Goal: Task Accomplishment & Management: Manage account settings

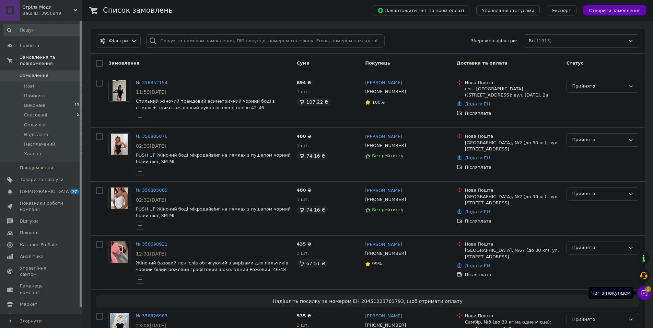
click at [646, 291] on span "2" at bounding box center [648, 289] width 6 height 6
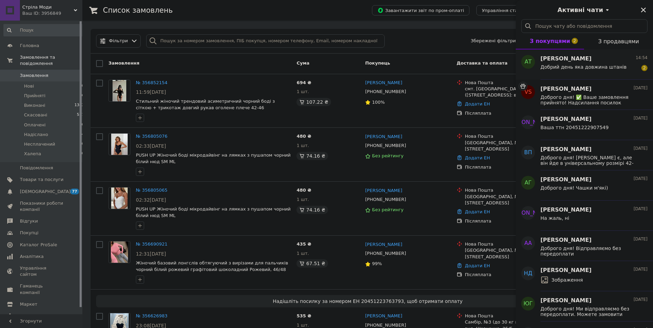
click at [595, 67] on span "Добрий день яка довжина штанів" at bounding box center [583, 66] width 86 height 5
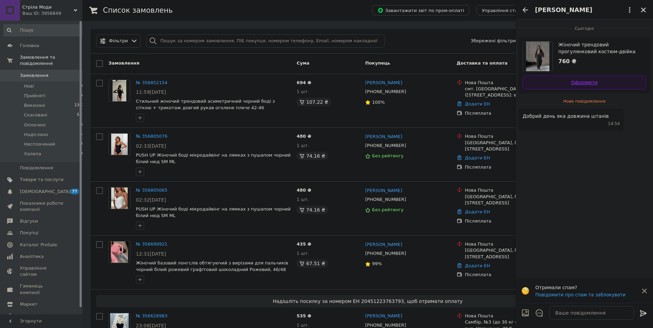
click at [574, 81] on link "Оформити" at bounding box center [584, 82] width 124 height 14
click at [597, 307] on textarea at bounding box center [591, 313] width 84 height 14
type textarea "Доброго дня!"
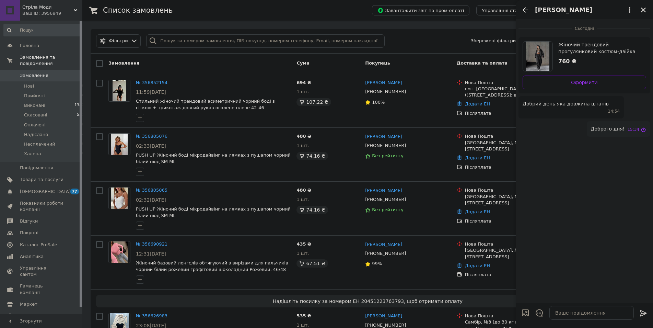
click at [528, 317] on div at bounding box center [525, 314] width 14 height 16
click at [526, 310] on input "Завантажити файли" at bounding box center [525, 312] width 8 height 8
type input "C:\fakepath\photo_2025-03-31_10-38-46.jpg"
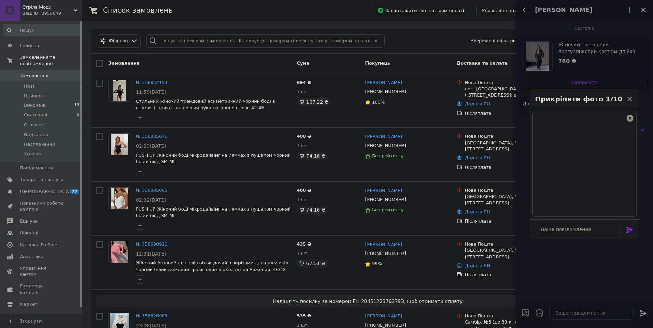
click at [632, 228] on icon at bounding box center [629, 229] width 8 height 8
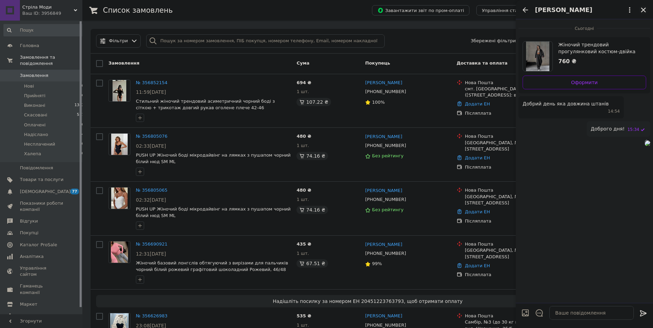
click at [644, 10] on icon "Закрити" at bounding box center [643, 10] width 6 height 6
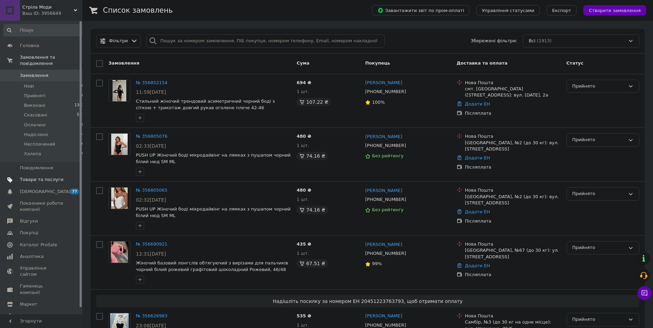
click at [37, 176] on span "Товари та послуги" at bounding box center [42, 179] width 44 height 6
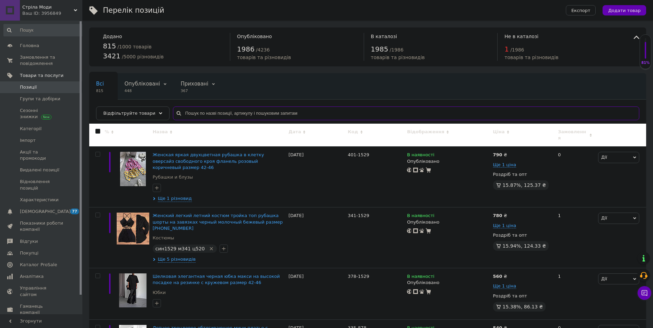
click at [197, 117] on input "text" at bounding box center [406, 113] width 466 height 14
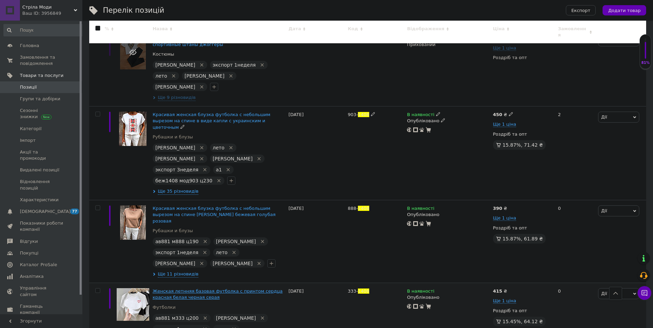
scroll to position [499, 0]
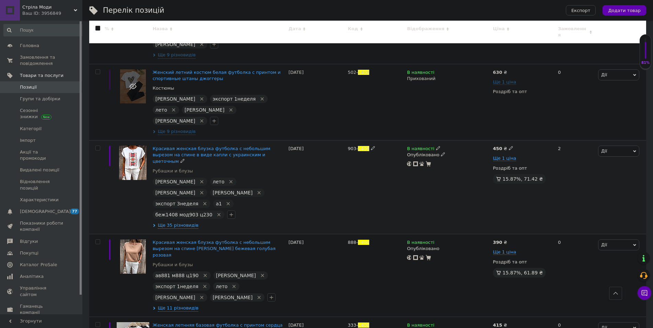
type input "1408"
click at [181, 212] on span "беж1408 мод903 ц230" at bounding box center [183, 214] width 57 height 5
click at [216, 212] on icon "Видалити мітку" at bounding box center [218, 214] width 5 height 5
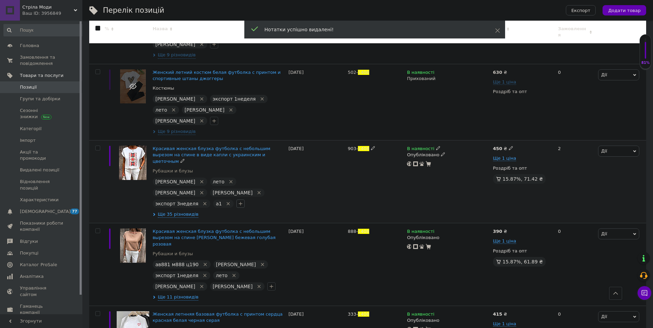
click at [238, 201] on icon "button" at bounding box center [240, 203] width 5 height 5
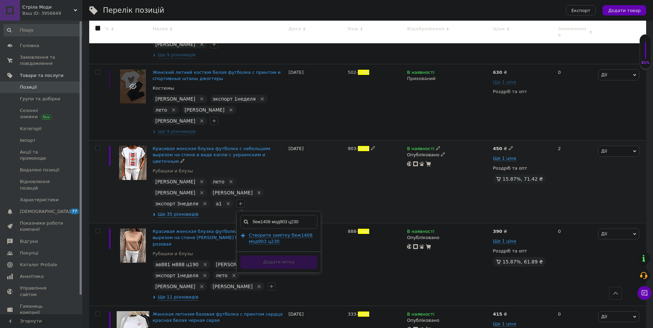
drag, startPoint x: 264, startPoint y: 122, endPoint x: 243, endPoint y: 121, distance: 20.6
click at [243, 215] on input "беж1408 мод903 ц230" at bounding box center [278, 222] width 77 height 14
type input "ав881 мод903 ц230"
click at [249, 232] on span "Створити замiтку ав881 мод903 ц230" at bounding box center [277, 238] width 57 height 12
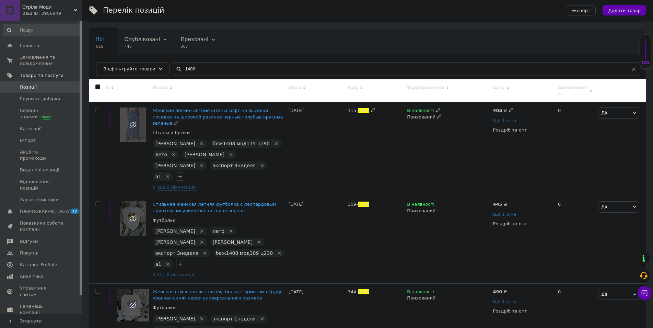
scroll to position [0, 0]
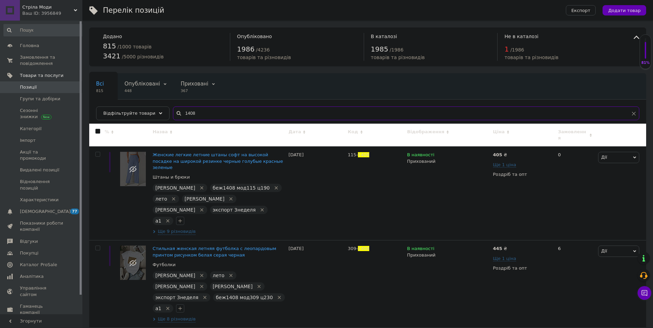
click at [197, 115] on input "1408" at bounding box center [406, 113] width 466 height 14
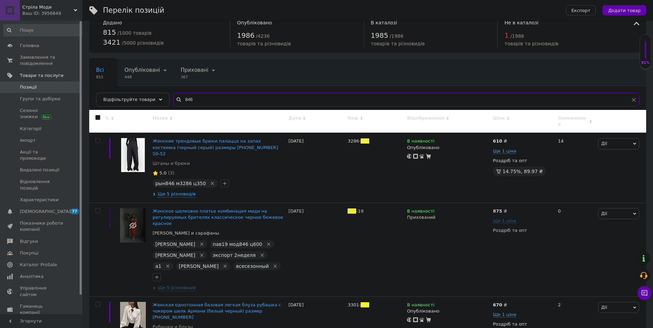
scroll to position [16, 0]
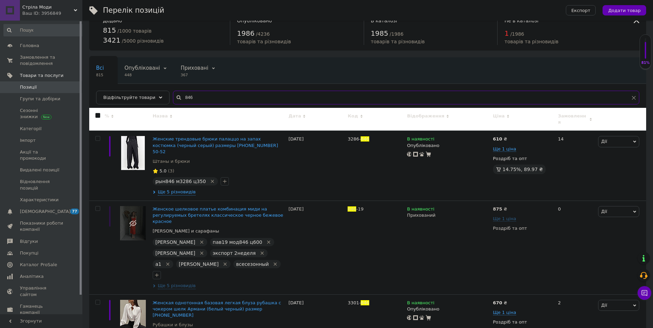
type input "846"
click at [178, 178] on span "рын846 м3286 ц350" at bounding box center [180, 180] width 50 height 5
click at [210, 178] on icon "Видалити мітку" at bounding box center [212, 180] width 5 height 5
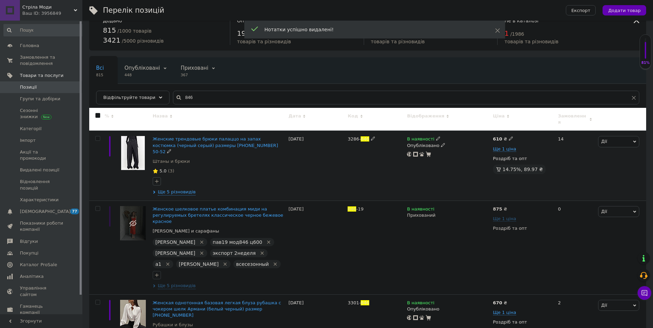
click at [158, 179] on icon "button" at bounding box center [157, 181] width 4 height 4
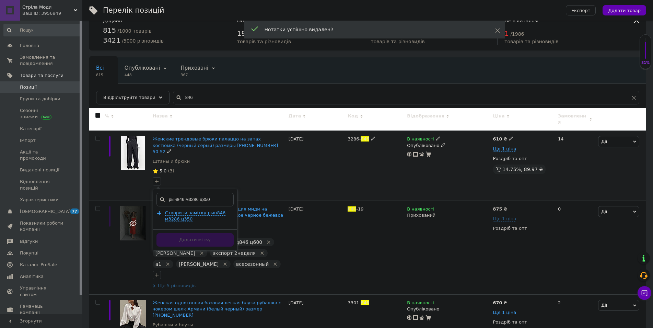
drag, startPoint x: 184, startPoint y: 188, endPoint x: 169, endPoint y: 188, distance: 14.8
click at [169, 192] on input "рын846 м3286 ц350" at bounding box center [194, 199] width 77 height 14
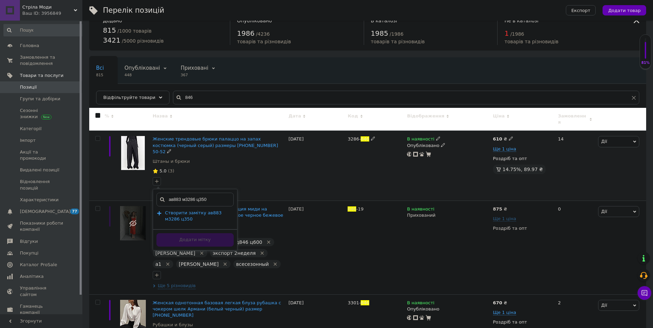
type input "ав883 м3286 ц350"
click at [175, 210] on span "Створити замiтку ав883 м3286 ц350" at bounding box center [193, 216] width 57 height 12
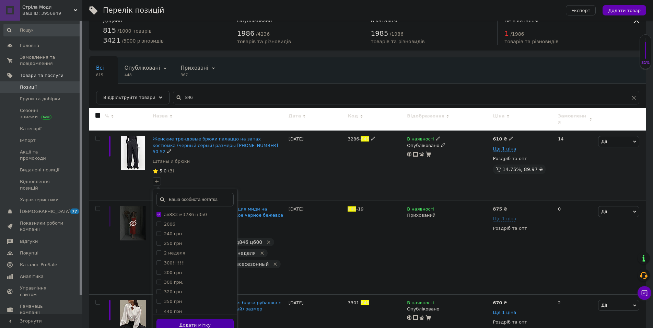
click at [189, 318] on button "Додати мітку" at bounding box center [194, 324] width 77 height 13
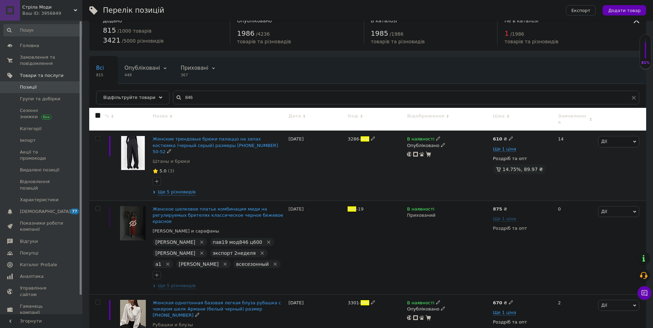
scroll to position [15, 0]
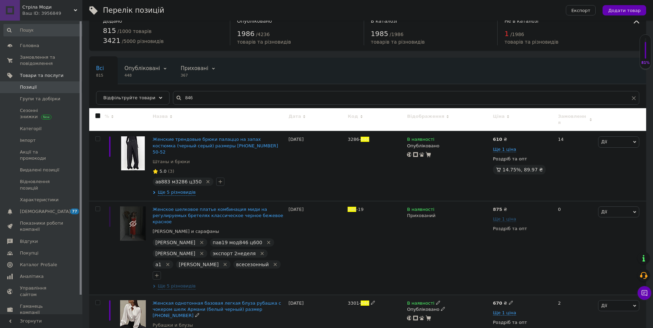
drag, startPoint x: 184, startPoint y: 319, endPoint x: 169, endPoint y: 319, distance: 14.8
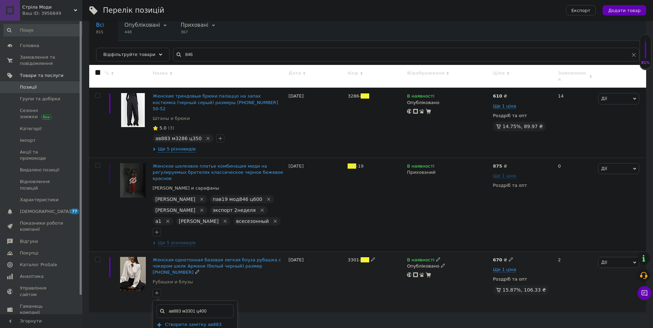
type input "ав883 м3301 ц400"
click at [185, 321] on span "Створити замiтку ав883 м3301 ц400" at bounding box center [193, 327] width 57 height 12
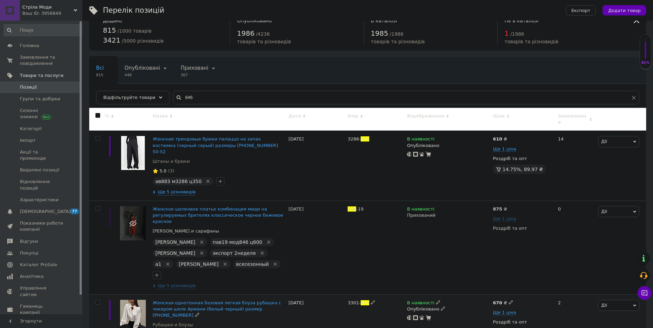
scroll to position [15, 0]
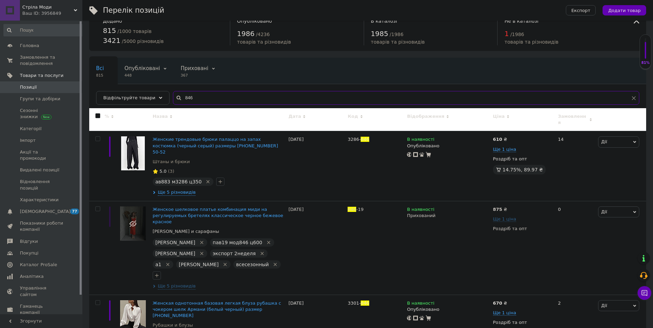
click at [209, 97] on input "846" at bounding box center [406, 98] width 466 height 14
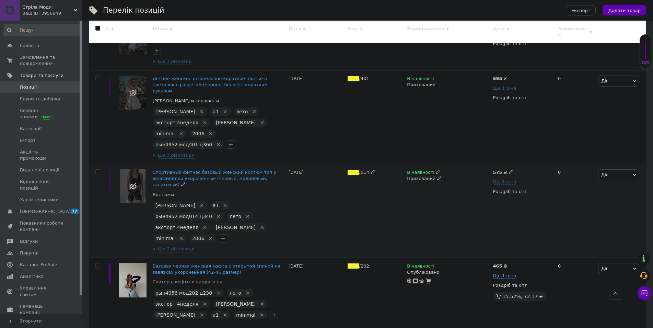
scroll to position [1009, 0]
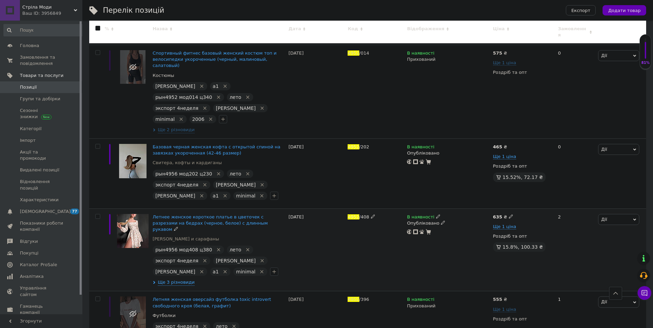
type input "4952"
click at [183, 247] on span "рын4956 мод408 ц380" at bounding box center [183, 249] width 57 height 5
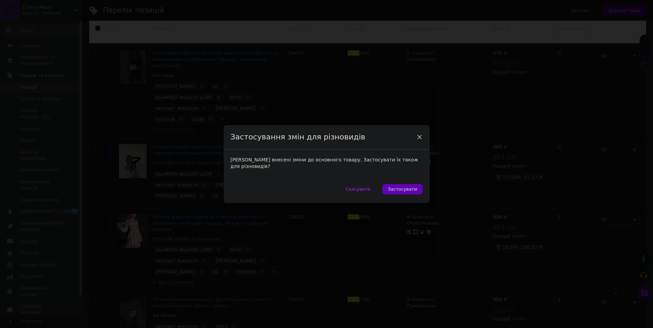
scroll to position [1009, 0]
click at [400, 188] on span "Застосувати" at bounding box center [405, 188] width 29 height 5
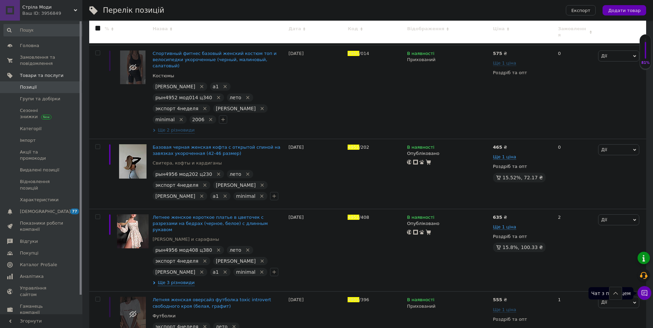
click at [646, 296] on button "Чат з покупцем" at bounding box center [644, 293] width 14 height 14
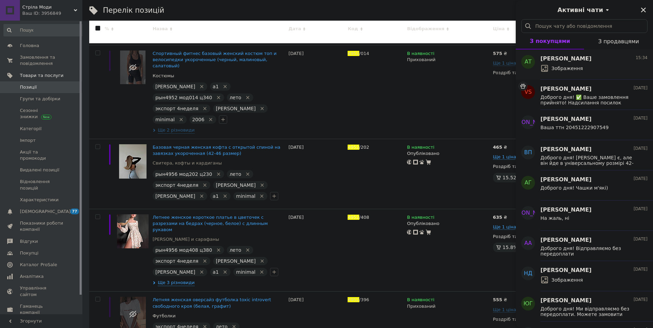
click at [600, 71] on div "Зображення" at bounding box center [593, 68] width 107 height 11
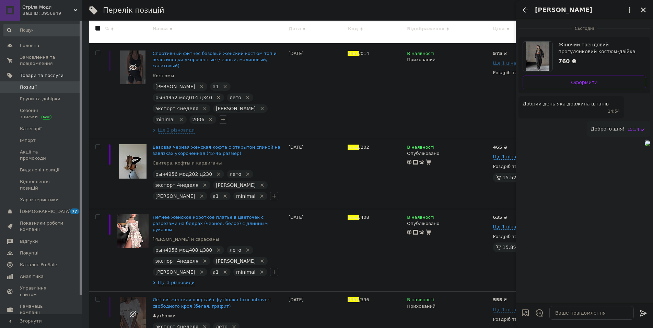
click at [66, 14] on div "Ваш ID: 3956849" at bounding box center [52, 13] width 60 height 6
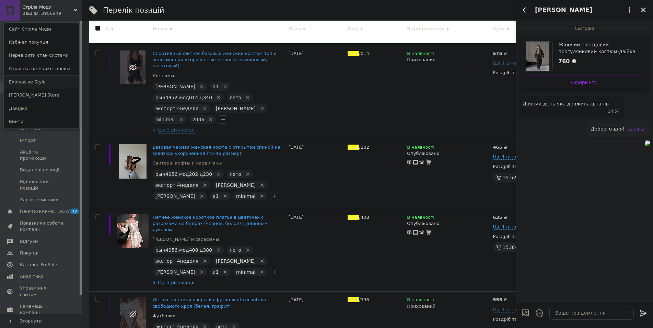
click at [34, 79] on link "Expressive Style" at bounding box center [41, 81] width 75 height 13
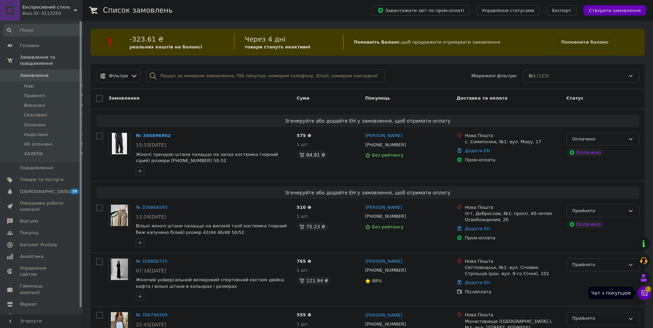
click at [644, 291] on icon at bounding box center [644, 292] width 7 height 7
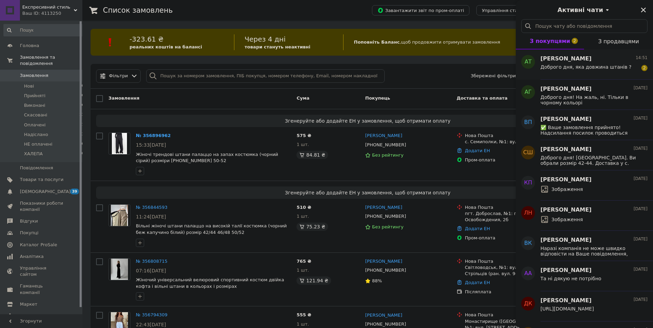
click at [609, 66] on span "Доброго дня, яка довжина штанів ?" at bounding box center [585, 66] width 91 height 5
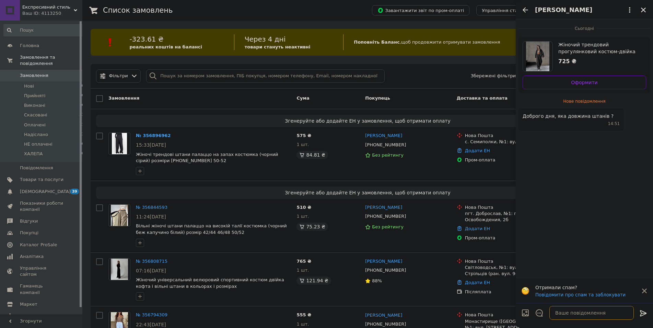
click at [563, 309] on textarea at bounding box center [591, 313] width 84 height 14
type textarea "Доброго дня!"
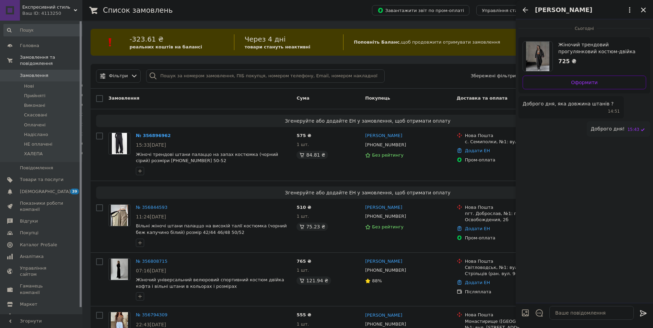
click at [525, 311] on input "Завантажити файли" at bounding box center [525, 312] width 8 height 8
type input "C:\fakepath\photo_2025-03-31_10-38-46.jpg"
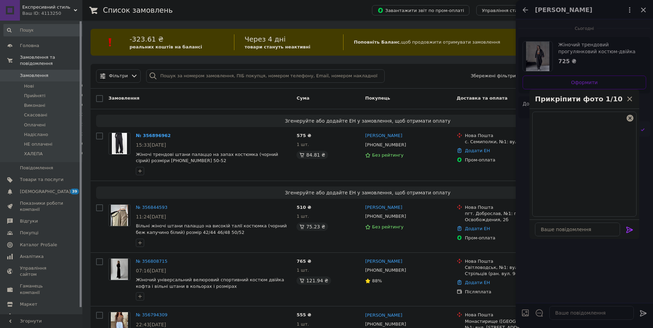
click at [632, 228] on icon at bounding box center [629, 229] width 8 height 8
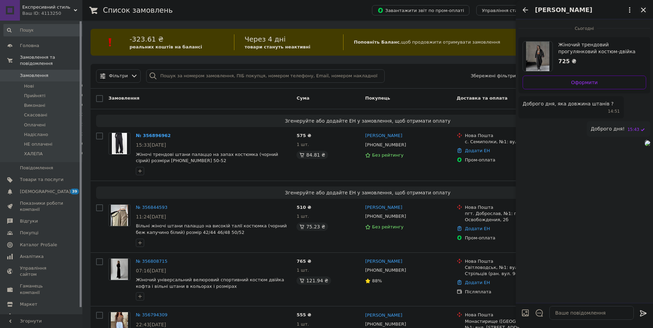
click at [644, 11] on icon "Закрити" at bounding box center [643, 10] width 6 height 6
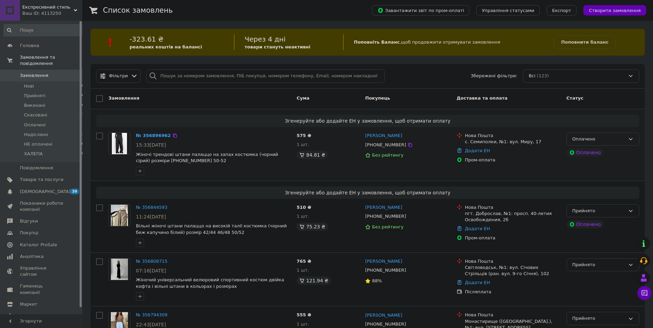
click at [610, 139] on div "Оплачено" at bounding box center [598, 139] width 53 height 7
click at [597, 152] on li "Прийнято" at bounding box center [603, 153] width 72 height 13
click at [141, 136] on link "№ 356896962" at bounding box center [153, 135] width 35 height 5
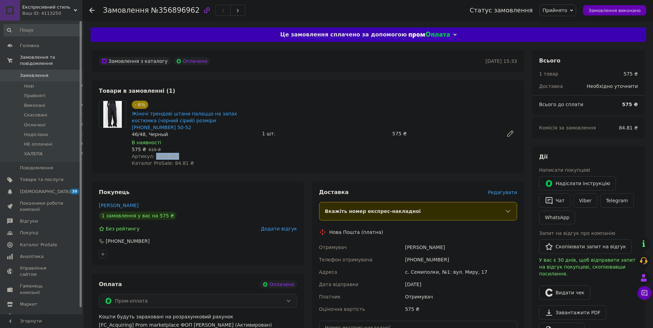
drag, startPoint x: 176, startPoint y: 150, endPoint x: 153, endPoint y: 149, distance: 23.0
click at [153, 153] on div "Артикул: 3286-883" at bounding box center [194, 156] width 125 height 7
copy span "3286-883"
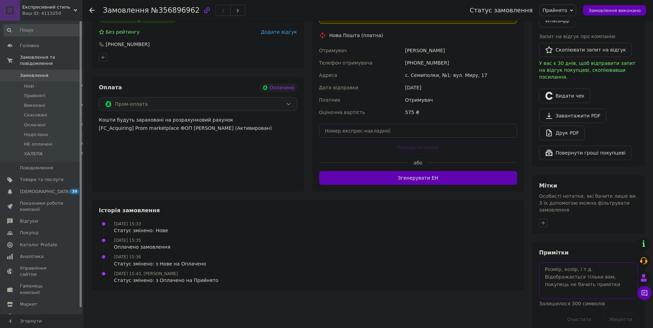
click at [578, 282] on textarea at bounding box center [588, 280] width 99 height 36
paste textarea "ав883 м3286 ц350"
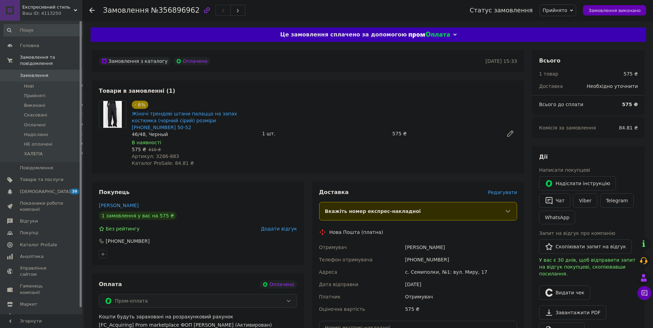
click at [158, 131] on div "46/48, Черный" at bounding box center [194, 134] width 125 height 7
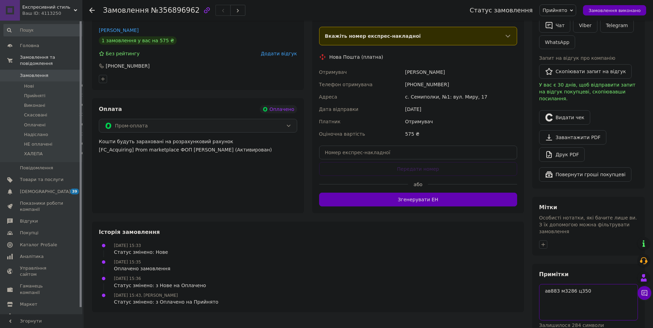
click at [611, 286] on textarea "ав883 м3286 ц350" at bounding box center [588, 302] width 99 height 36
paste textarea "46/48, Черный"
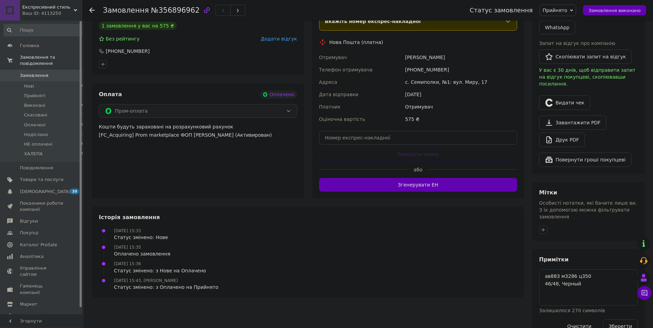
scroll to position [197, 0]
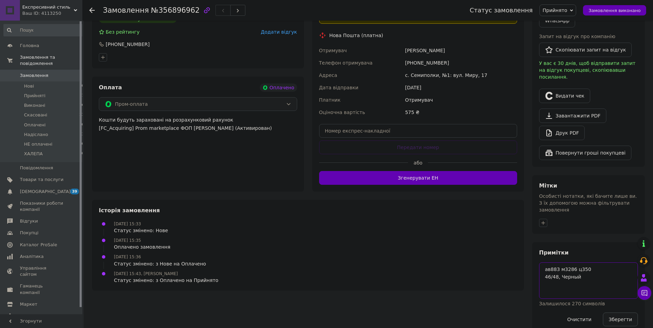
type textarea "ав883 м3286 ц350 46/48, Черный"
click at [613, 312] on button "Зберегти" at bounding box center [620, 319] width 35 height 14
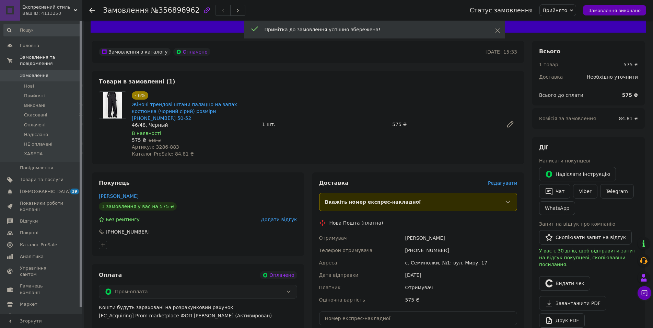
scroll to position [0, 0]
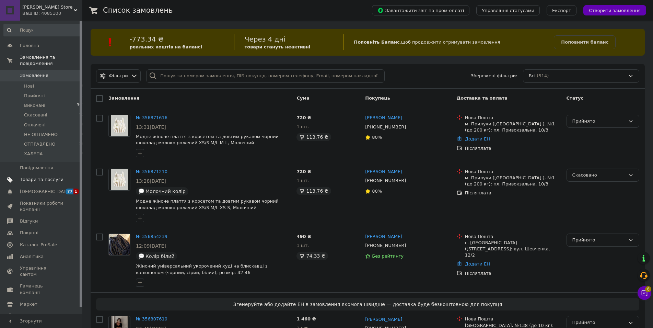
click at [49, 176] on span "Товари та послуги" at bounding box center [42, 179] width 44 height 6
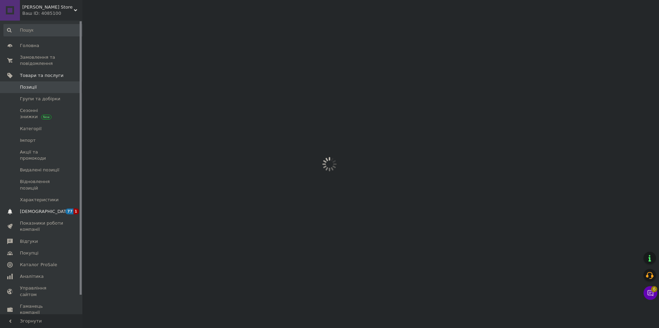
click at [39, 208] on span "[DEMOGRAPHIC_DATA]" at bounding box center [45, 211] width 51 height 6
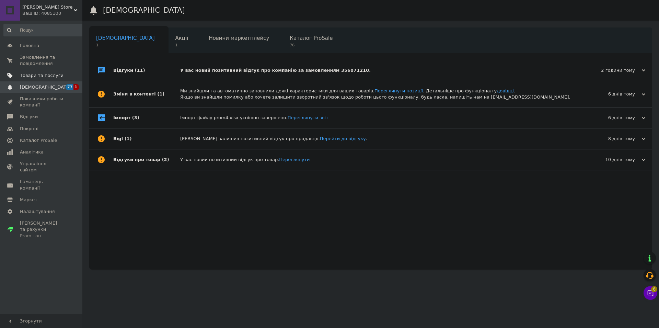
click at [33, 74] on span "Товари та послуги" at bounding box center [42, 75] width 44 height 6
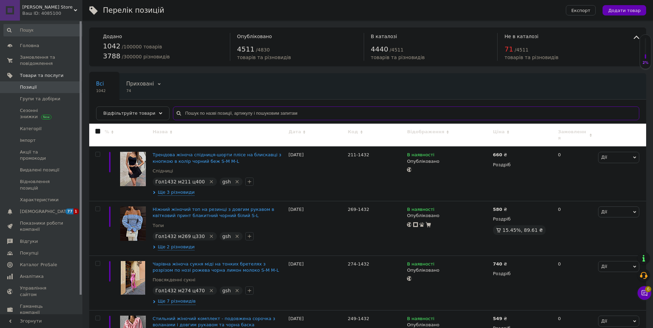
click at [193, 109] on input "text" at bounding box center [406, 113] width 466 height 14
paste input "224-1436"
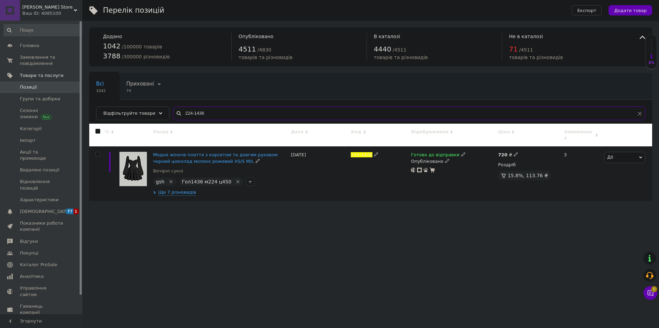
type input "224-1436"
click at [206, 179] on span "Гол1436 м224 ц450" at bounding box center [206, 181] width 49 height 5
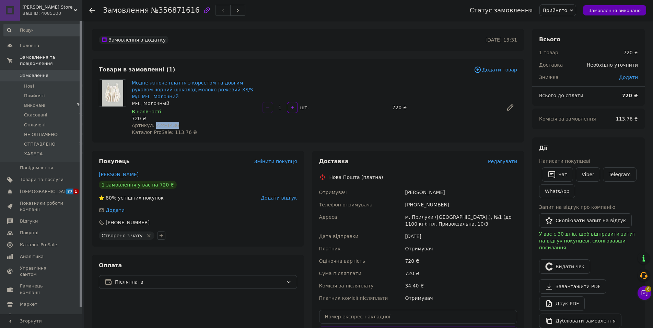
drag, startPoint x: 177, startPoint y: 126, endPoint x: 153, endPoint y: 124, distance: 24.8
click at [153, 124] on div "Артикул: 224-1436" at bounding box center [194, 125] width 125 height 7
copy span "224-1436"
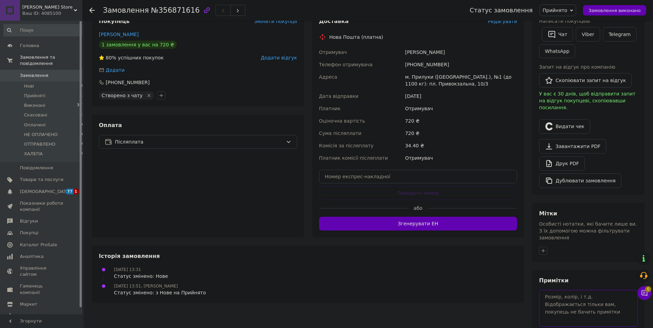
click at [564, 290] on textarea at bounding box center [588, 308] width 99 height 36
paste textarea "Гол1436 м224 ц450"
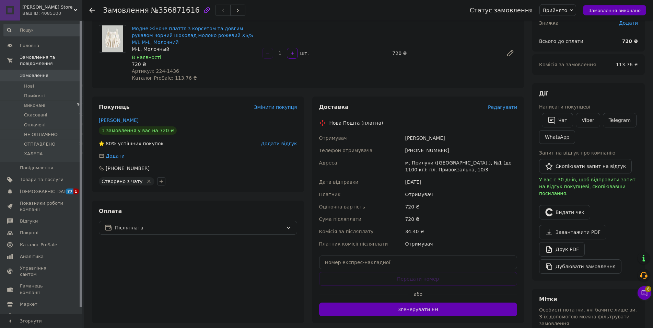
scroll to position [0, 0]
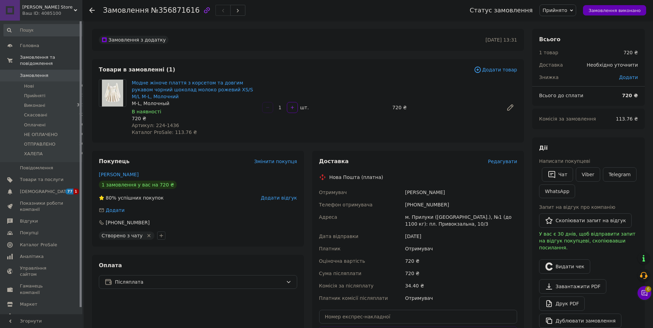
click at [147, 104] on div "M-L, Молочный" at bounding box center [194, 103] width 125 height 7
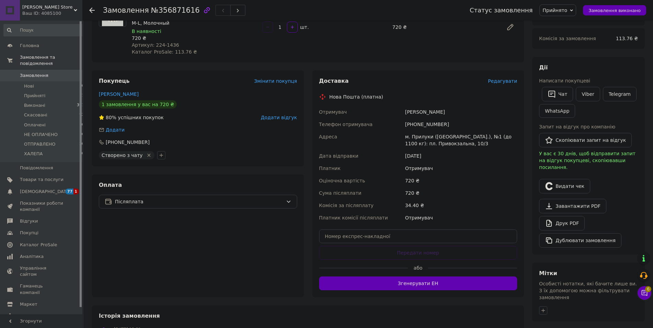
scroll to position [105, 0]
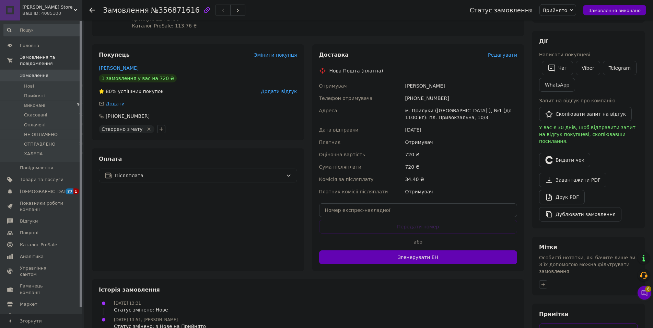
paste textarea "M-L, Молочный"
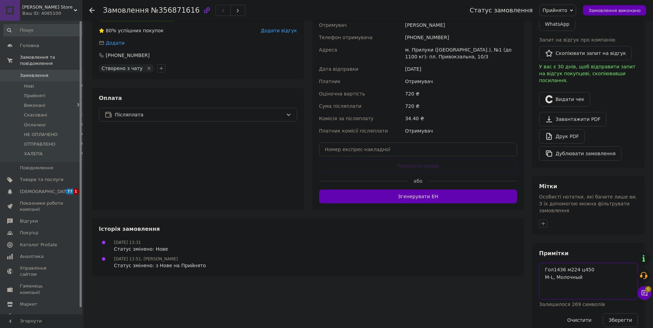
scroll to position [167, 0]
type textarea "Гол1436 м224 ц450 M-L, Молочный"
click at [621, 313] on button "Зберегти" at bounding box center [620, 320] width 35 height 14
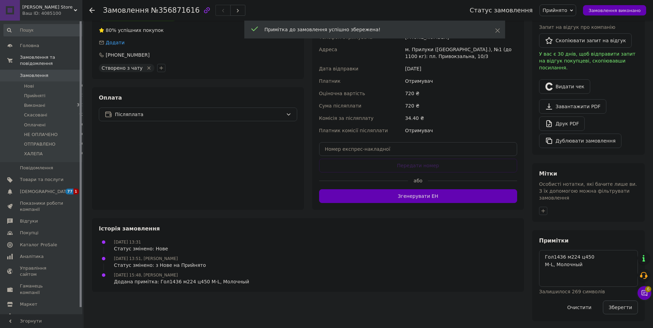
scroll to position [155, 0]
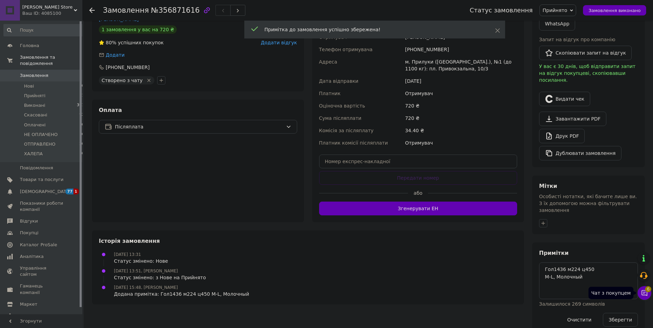
click at [648, 293] on button "Чат з покупцем 6" at bounding box center [644, 293] width 14 height 14
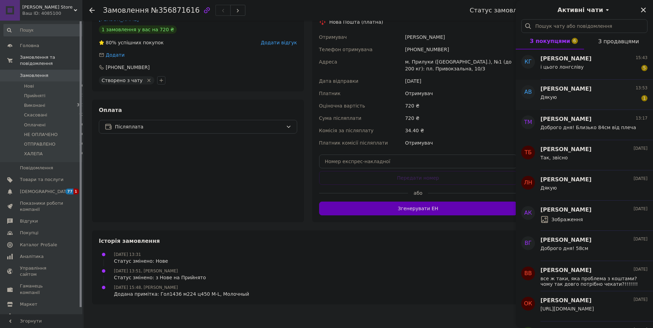
click at [591, 86] on span "[PERSON_NAME]" at bounding box center [565, 89] width 51 height 8
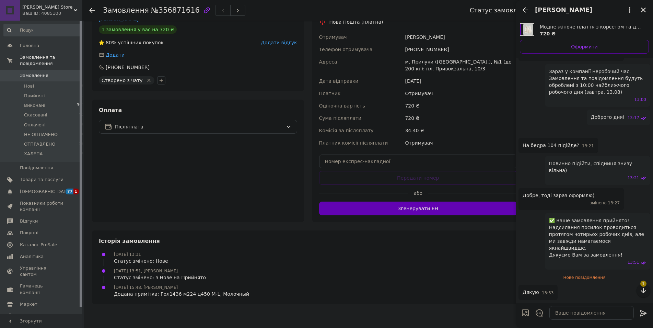
scroll to position [77, 0]
click at [528, 9] on icon "Назад" at bounding box center [525, 10] width 8 height 8
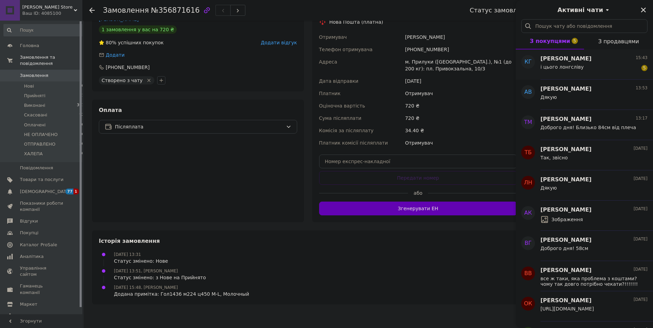
click at [579, 73] on div "і цього лонгсліву 5" at bounding box center [593, 68] width 107 height 11
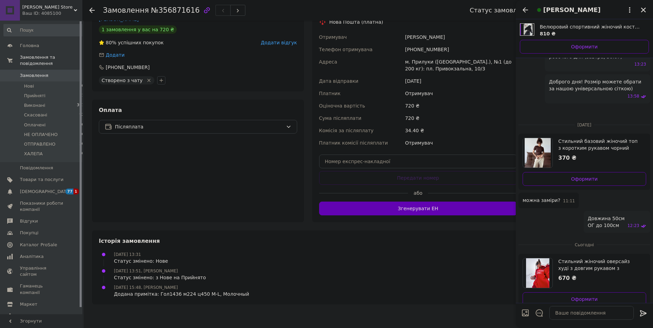
scroll to position [656, 0]
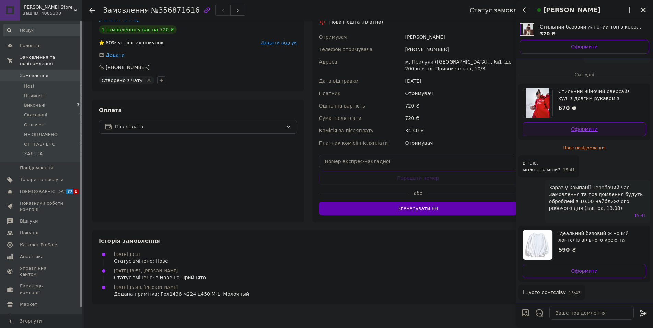
click at [572, 132] on link "Оформити" at bounding box center [584, 129] width 124 height 14
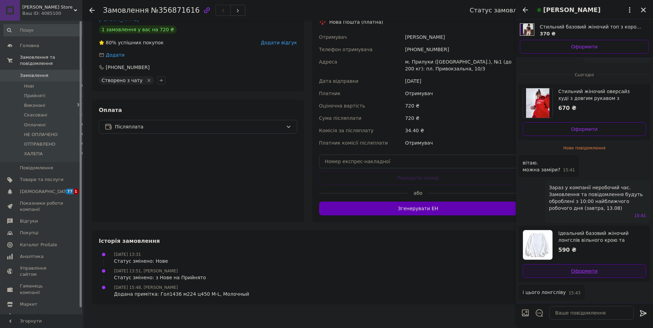
click at [569, 269] on link "Оформити" at bounding box center [584, 271] width 124 height 14
click at [587, 317] on textarea at bounding box center [591, 313] width 84 height 14
click at [586, 313] on textarea at bounding box center [591, 313] width 84 height 14
type textarea "Доброго дня!"
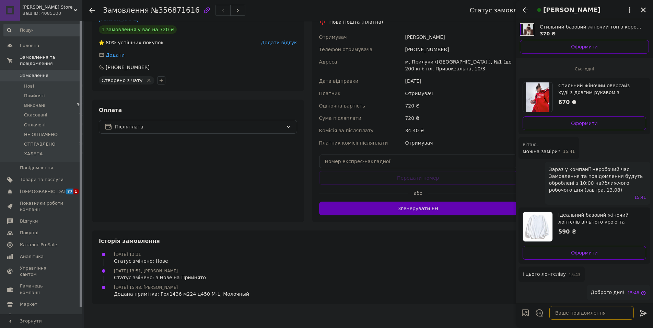
scroll to position [662, 0]
click at [528, 313] on input "Завантажити файли" at bounding box center [525, 312] width 8 height 8
type input "C:\fakepath\photo_2024-09-24_12-23-22.jpg"
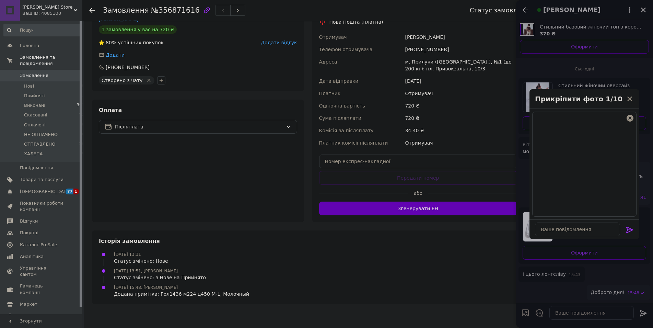
click at [632, 226] on icon at bounding box center [629, 229] width 8 height 8
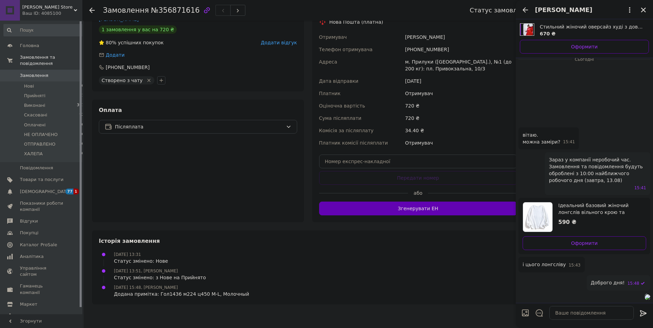
scroll to position [748, 0]
drag, startPoint x: 573, startPoint y: 305, endPoint x: 572, endPoint y: 309, distance: 3.8
click at [572, 307] on div at bounding box center [591, 312] width 90 height 19
click at [572, 315] on textarea at bounding box center [591, 313] width 84 height 14
type textarea "У худі ОГ до 105см"
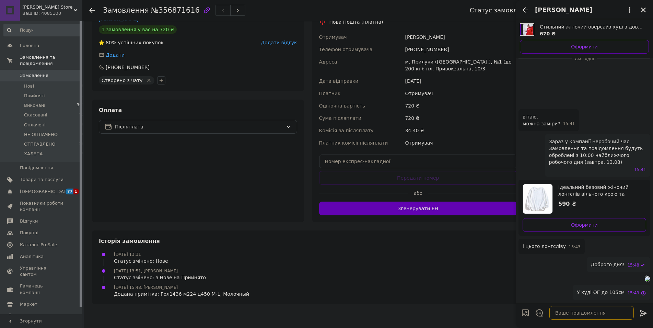
scroll to position [766, 0]
click at [49, 72] on span "Замовлення" at bounding box center [42, 75] width 44 height 6
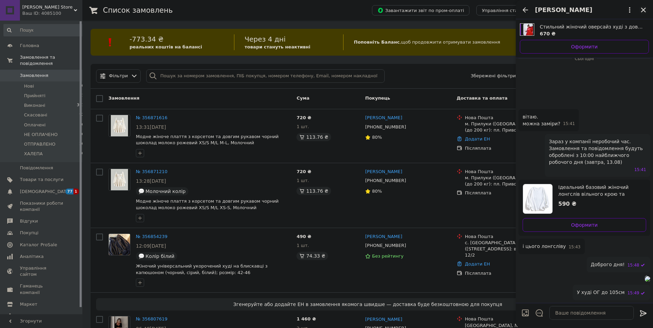
click at [642, 12] on icon "Закрити" at bounding box center [643, 10] width 5 height 5
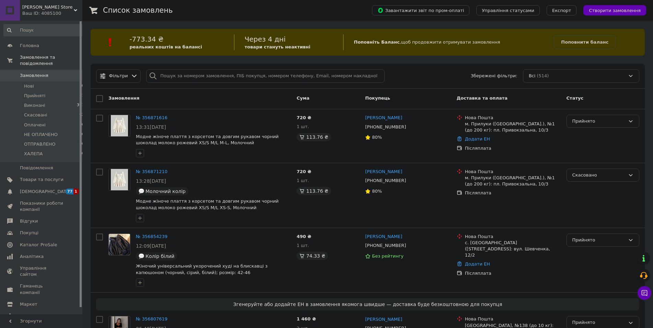
click at [59, 14] on div "Ваш ID: 4085100" at bounding box center [52, 13] width 60 height 6
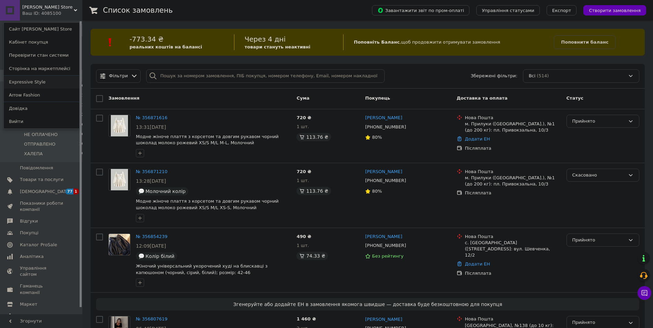
click at [43, 83] on link "Expressive Style" at bounding box center [41, 81] width 75 height 13
